Goal: Transaction & Acquisition: Book appointment/travel/reservation

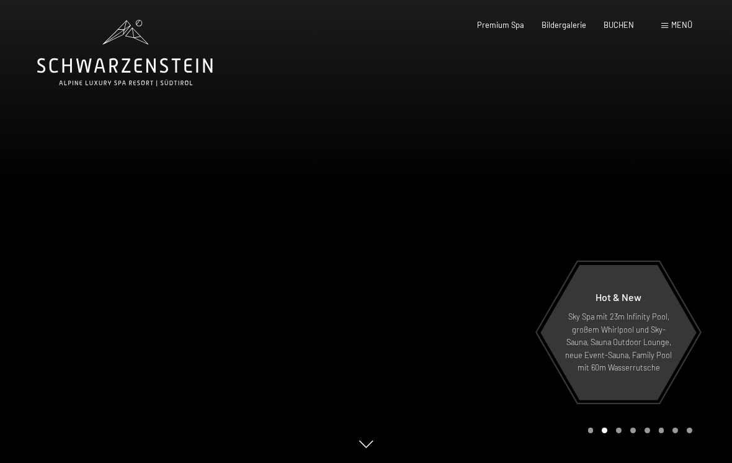
click at [562, 31] on div "Buchen Anfragen Premium Spa Bildergalerie BUCHEN Menü DE IT EN Gutschein Bilder…" at bounding box center [566, 25] width 250 height 11
click at [566, 20] on span "Bildergalerie" at bounding box center [563, 25] width 45 height 10
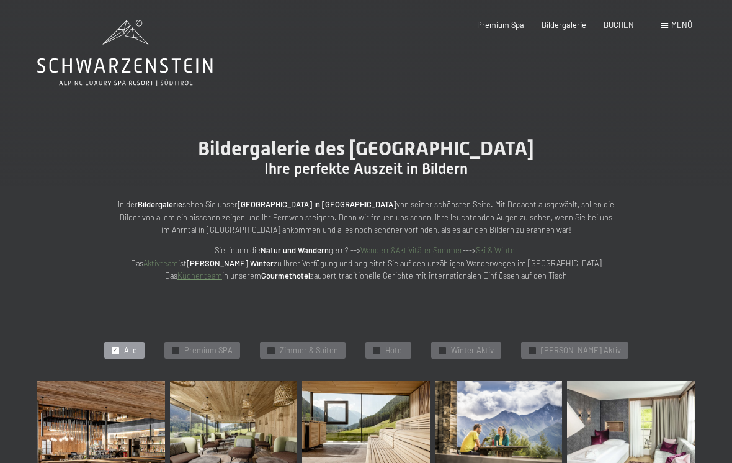
click at [622, 27] on span "BUCHEN" at bounding box center [618, 25] width 30 height 10
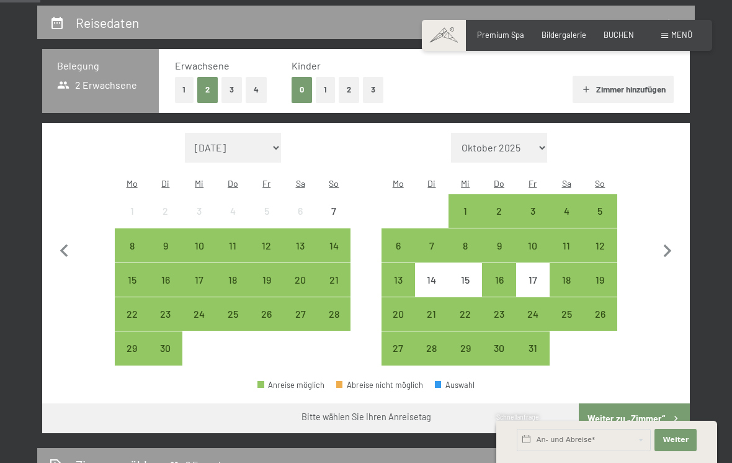
scroll to position [233, 0]
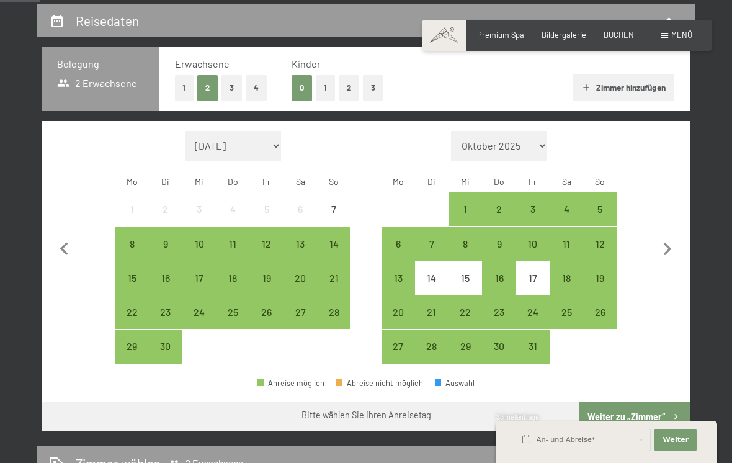
click at [669, 236] on icon "button" at bounding box center [667, 249] width 26 height 26
select select "[DATE]"
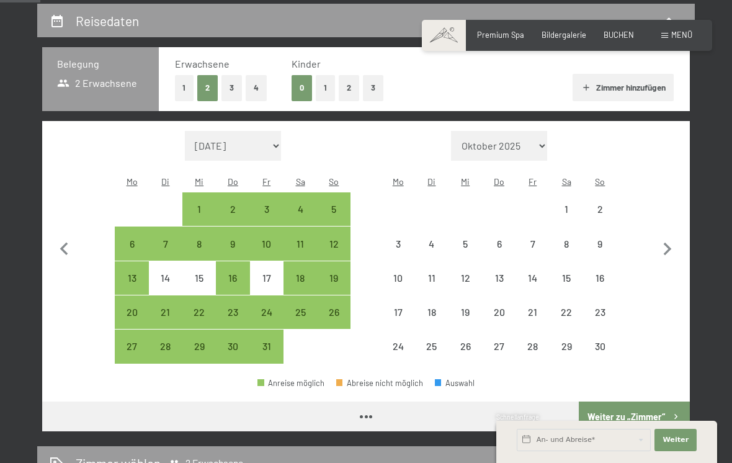
click at [669, 242] on icon "button" at bounding box center [667, 248] width 8 height 13
select select "[DATE]"
select select "2025-12-01"
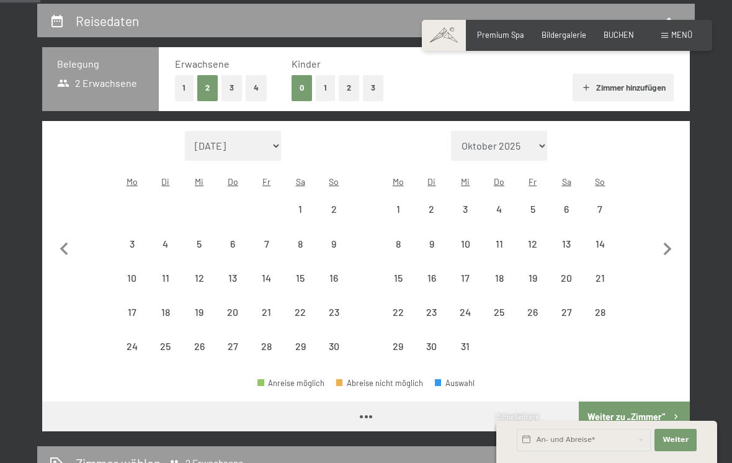
click at [670, 237] on icon "button" at bounding box center [667, 249] width 26 height 26
select select "2025-12-01"
select select "2026-01-01"
select select "2025-12-01"
select select "2026-01-01"
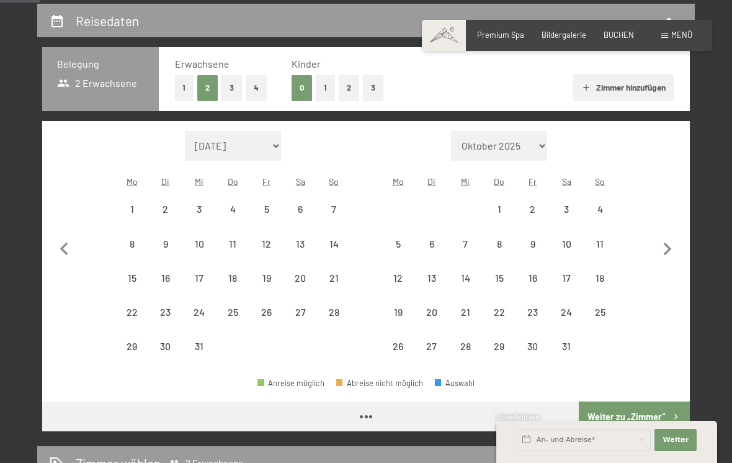
click at [670, 236] on icon "button" at bounding box center [667, 249] width 26 height 26
select select "2026-01-01"
select select "2026-02-01"
click at [675, 238] on icon "button" at bounding box center [667, 249] width 26 height 26
select select "2026-02-01"
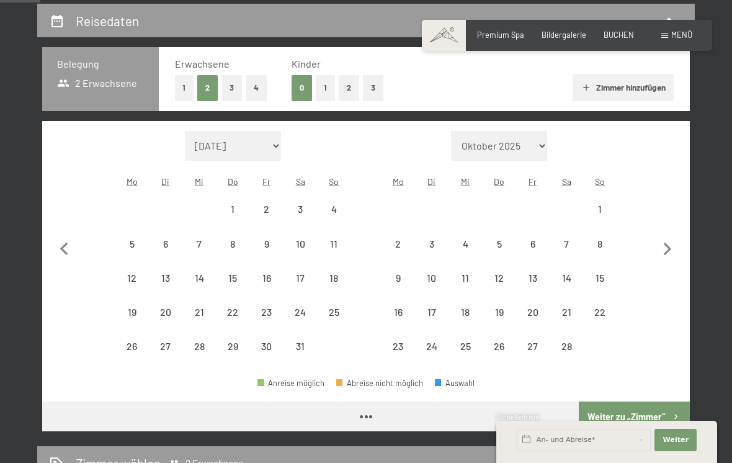
select select "2026-03-01"
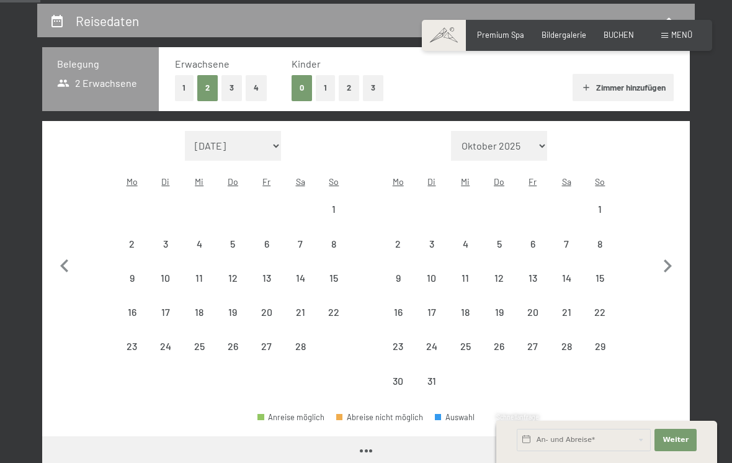
select select "2026-02-01"
select select "2026-03-01"
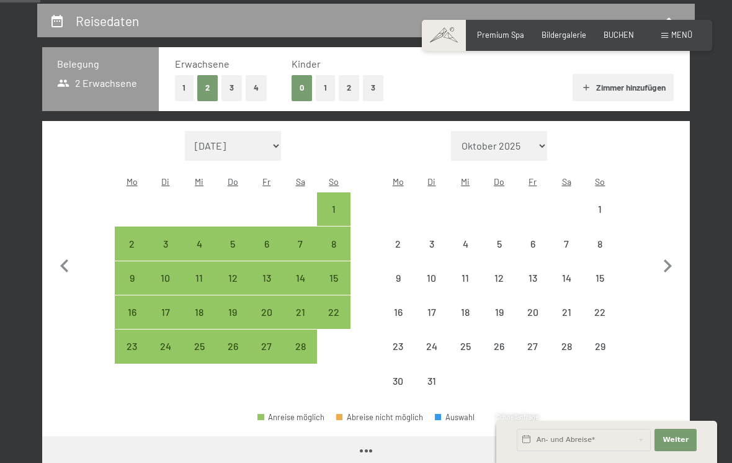
select select "2026-02-01"
select select "2026-03-01"
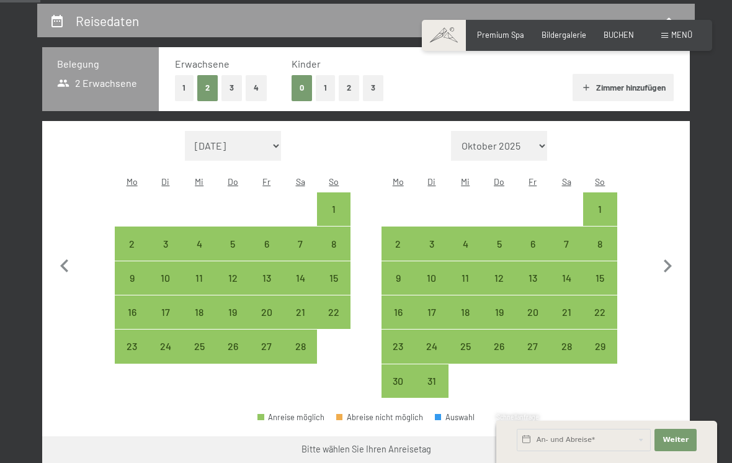
click at [562, 307] on div "21" at bounding box center [566, 322] width 31 height 31
select select "2026-02-01"
select select "2026-03-01"
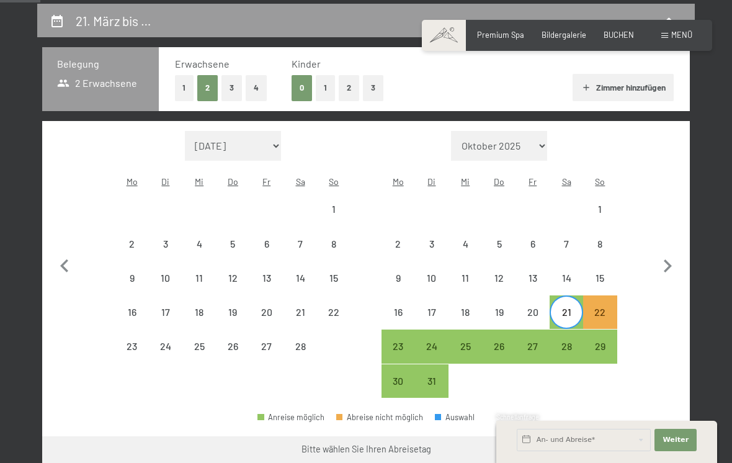
click at [429, 341] on div "24" at bounding box center [431, 356] width 31 height 31
select select "2026-02-01"
select select "2026-03-01"
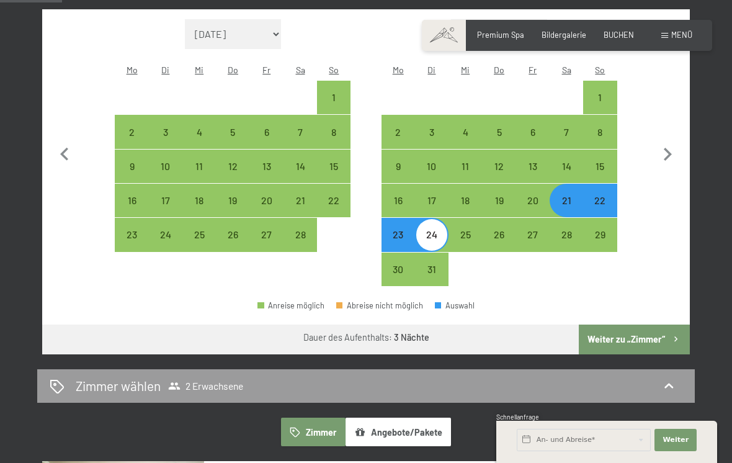
scroll to position [342, 0]
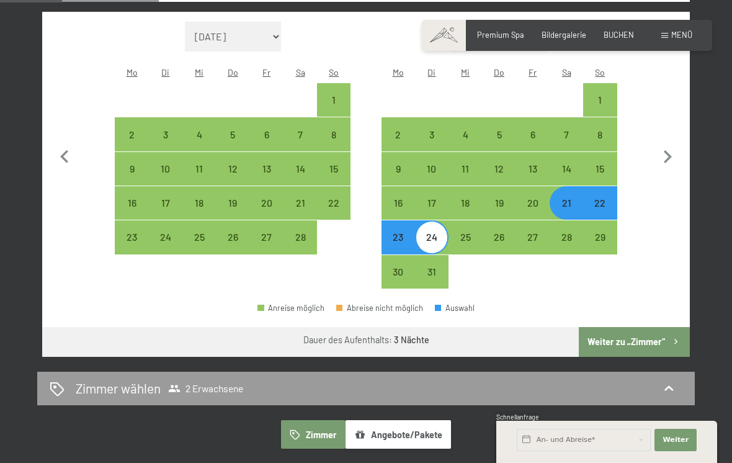
click at [661, 331] on button "Weiter zu „Zimmer“" at bounding box center [633, 342] width 111 height 30
select select "2026-02-01"
select select "2026-03-01"
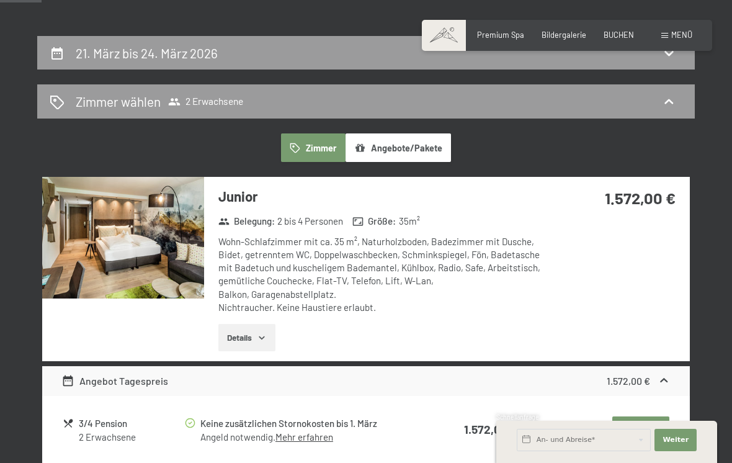
scroll to position [220, 0]
